Goal: Check status

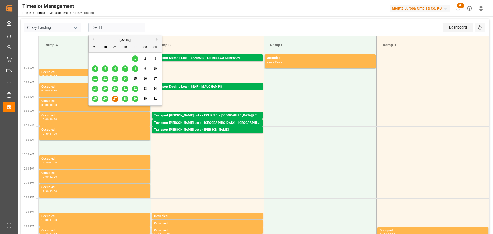
click at [104, 27] on input "[DATE]" at bounding box center [116, 28] width 57 height 10
click at [133, 97] on span "29" at bounding box center [134, 99] width 3 height 4
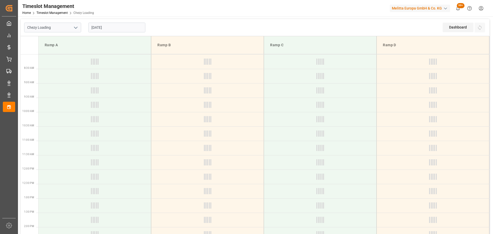
type input "[DATE]"
